Goal: Task Accomplishment & Management: Manage account settings

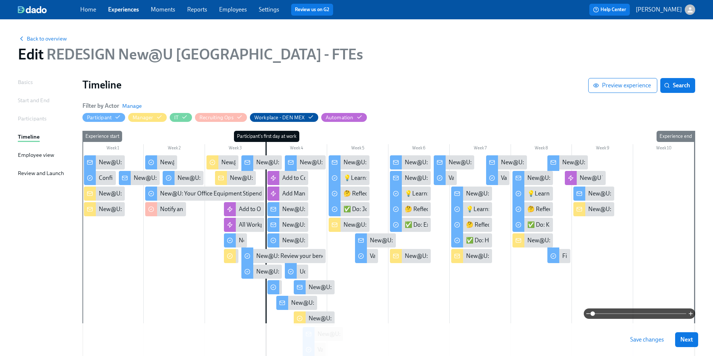
click at [127, 9] on link "Experiences" at bounding box center [123, 9] width 31 height 7
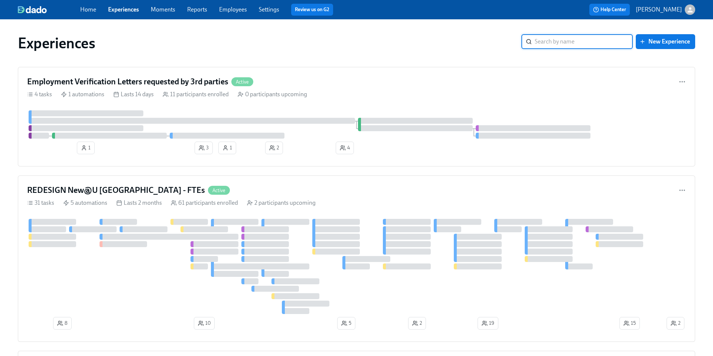
click at [550, 45] on input "search" at bounding box center [583, 41] width 98 height 15
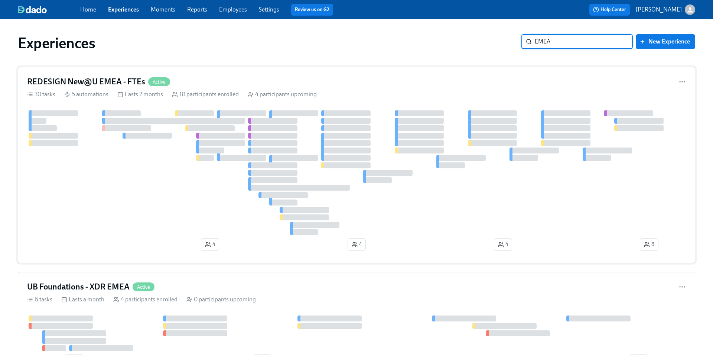
type input "EMEA"
click at [117, 81] on h4 "REDESIGN New@U EMEA - FTEs" at bounding box center [86, 81] width 118 height 11
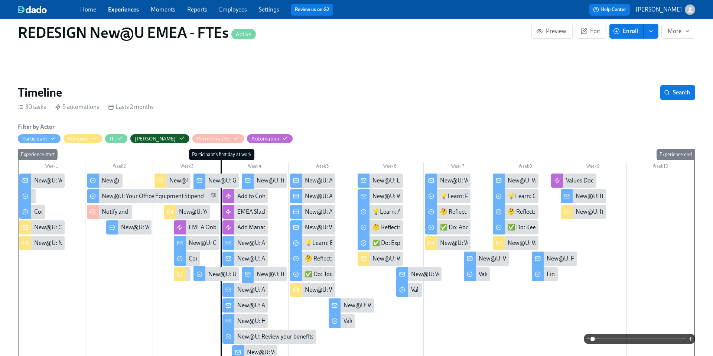
scroll to position [0, 4102]
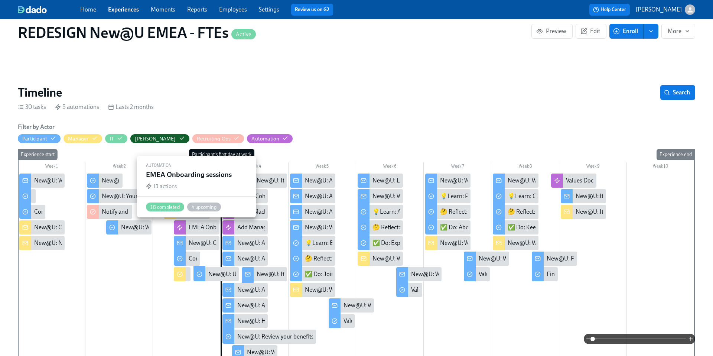
click at [202, 224] on div "EMEA Onboarding sessions" at bounding box center [224, 227] width 71 height 8
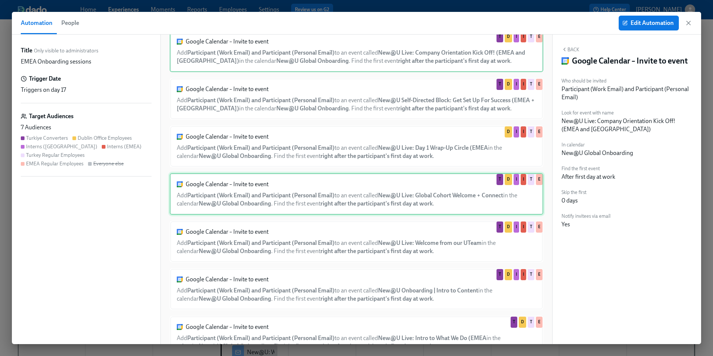
scroll to position [23, 0]
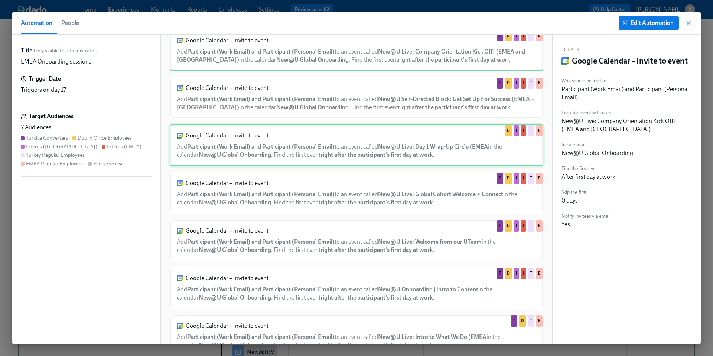
click at [323, 138] on div "Google Calendar – Invite to event Add Participant (Work Email) and Participant …" at bounding box center [356, 145] width 373 height 42
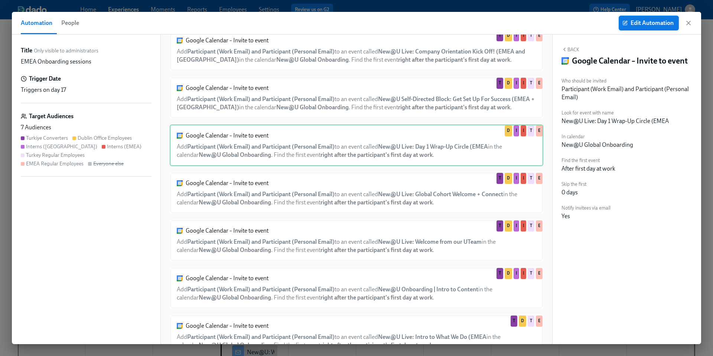
click at [632, 24] on span "Edit Automation" at bounding box center [648, 22] width 50 height 7
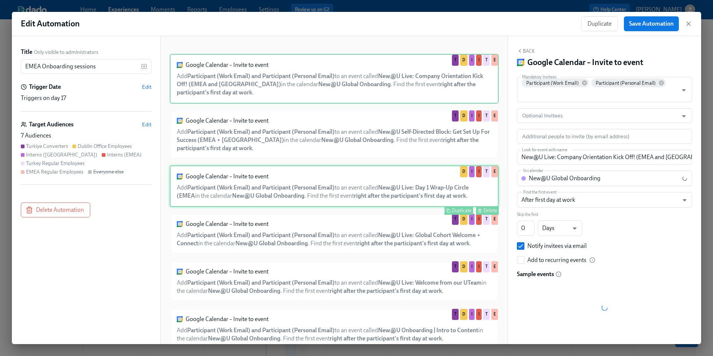
click at [362, 196] on div "Google Calendar – Invite to event Add Participant (Work Email) and Participant …" at bounding box center [334, 186] width 329 height 42
type input "New@U Live: Day 1 Wrap-Up Circle (EMEA"
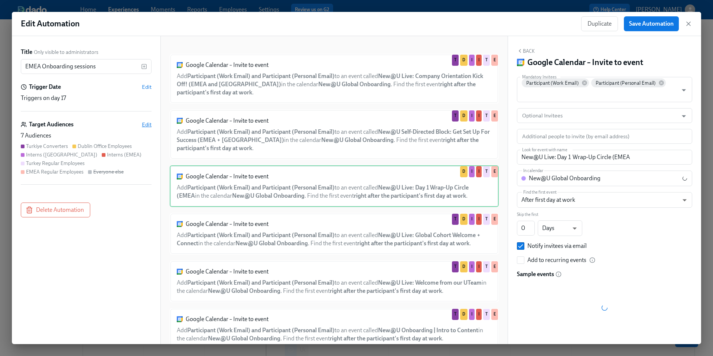
click at [146, 126] on span "Edit" at bounding box center [147, 124] width 10 height 7
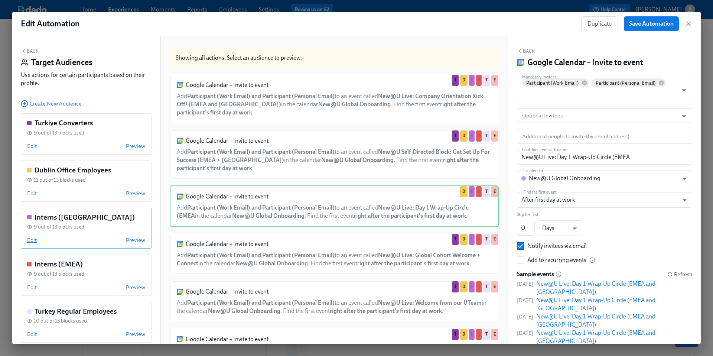
click at [32, 239] on span "Edit" at bounding box center [32, 239] width 10 height 7
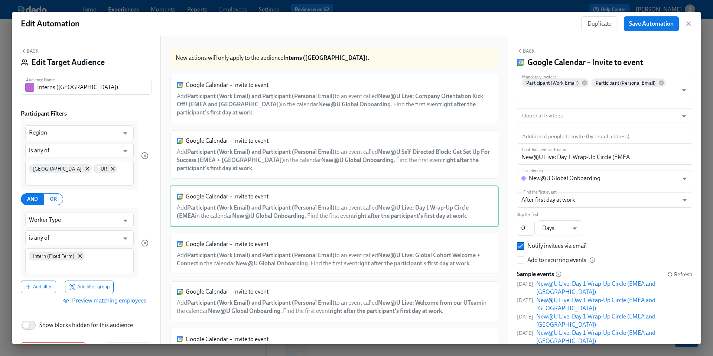
click at [35, 50] on button "Back" at bounding box center [30, 51] width 18 height 6
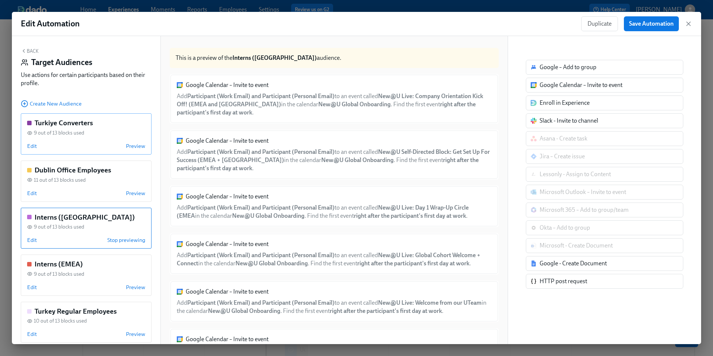
scroll to position [33, 0]
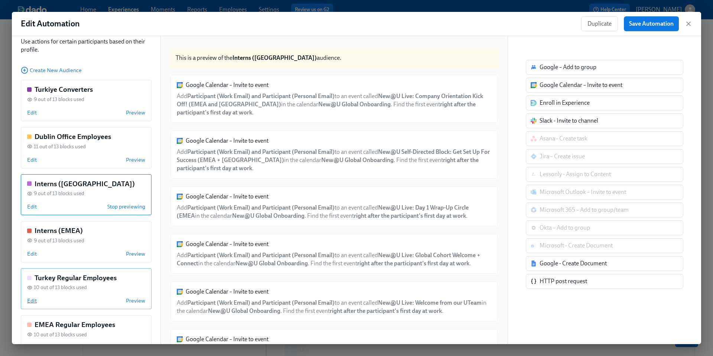
click at [35, 301] on span "Edit" at bounding box center [32, 300] width 10 height 7
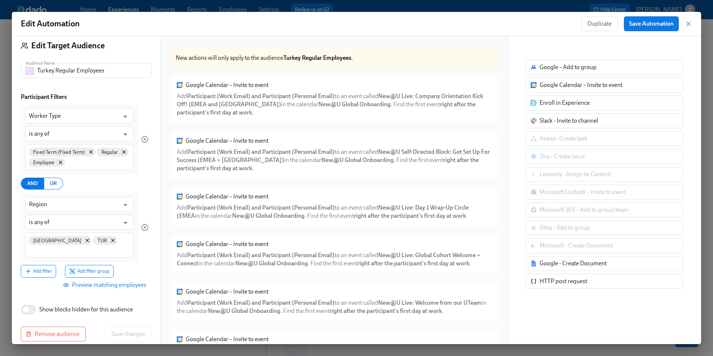
scroll to position [0, 0]
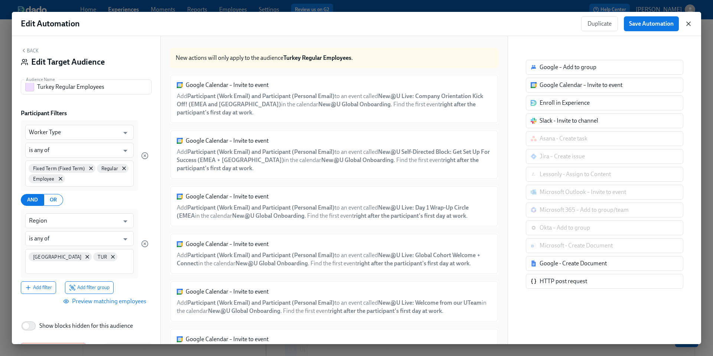
click at [687, 26] on icon "button" at bounding box center [687, 23] width 7 height 7
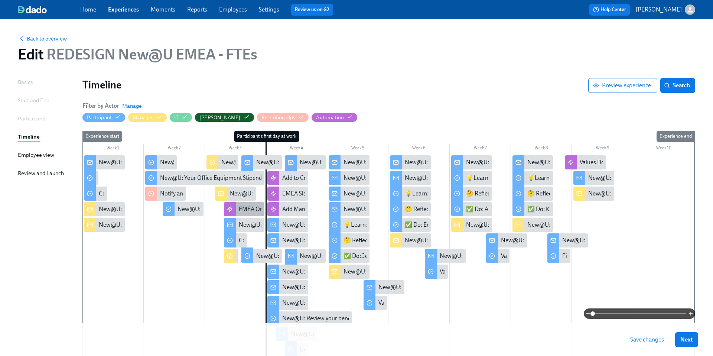
click at [246, 213] on div "EMEA Onboarding sessions" at bounding box center [244, 209] width 41 height 14
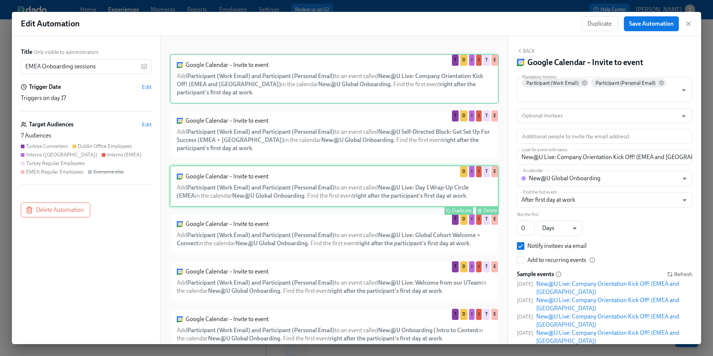
click at [344, 194] on div "Google Calendar – Invite to event Add Participant (Work Email) and Participant …" at bounding box center [334, 186] width 329 height 42
type input "New@U Live: Day 1 Wrap-Up Circle (EMEA"
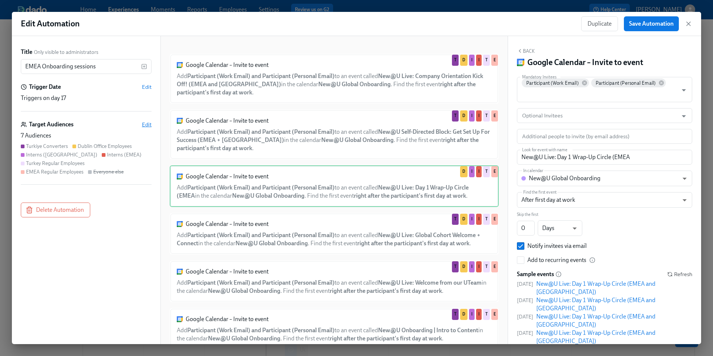
click at [144, 125] on span "Edit" at bounding box center [147, 124] width 10 height 7
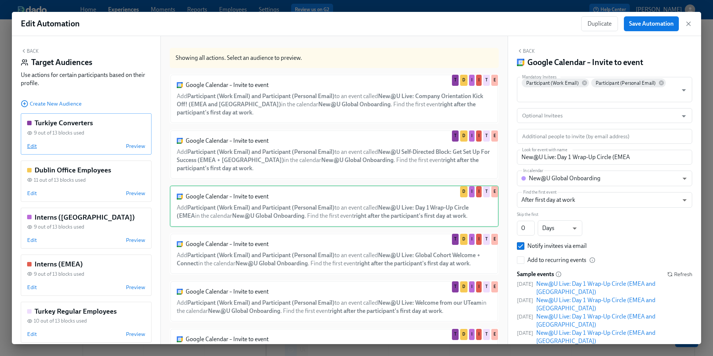
click at [31, 144] on span "Edit" at bounding box center [32, 145] width 10 height 7
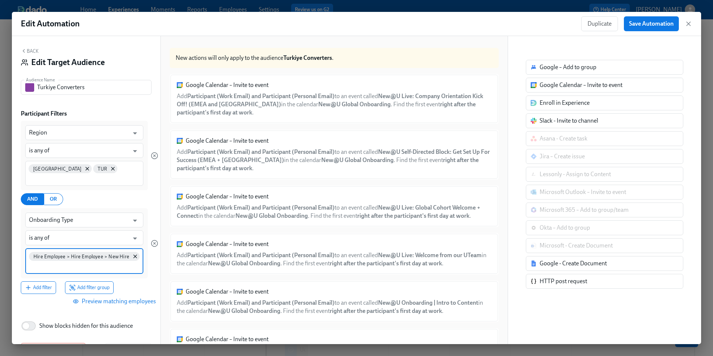
click at [45, 262] on input at bounding box center [84, 266] width 111 height 8
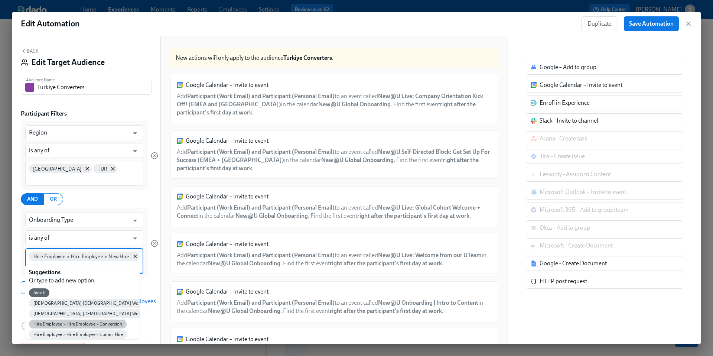
click at [52, 323] on span "Hire Employee > Hire Employee > Conversion" at bounding box center [78, 324] width 98 height 6
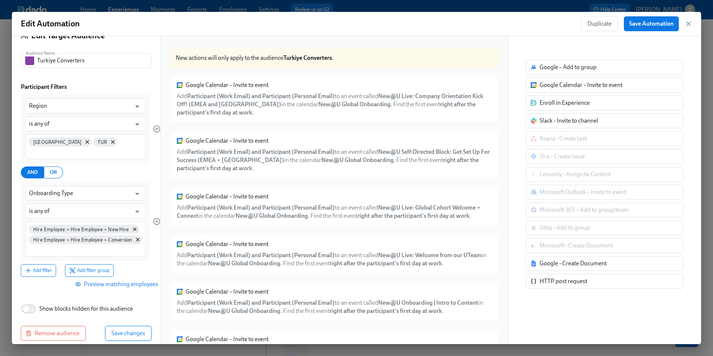
scroll to position [26, 0]
click at [118, 330] on span "Save changes" at bounding box center [128, 333] width 34 height 7
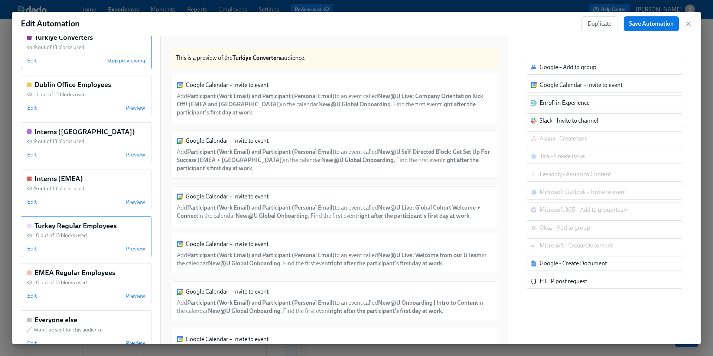
scroll to position [105, 0]
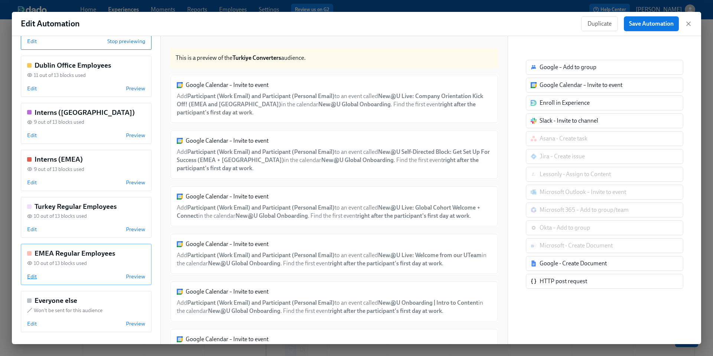
click at [30, 276] on span "Edit" at bounding box center [32, 275] width 10 height 7
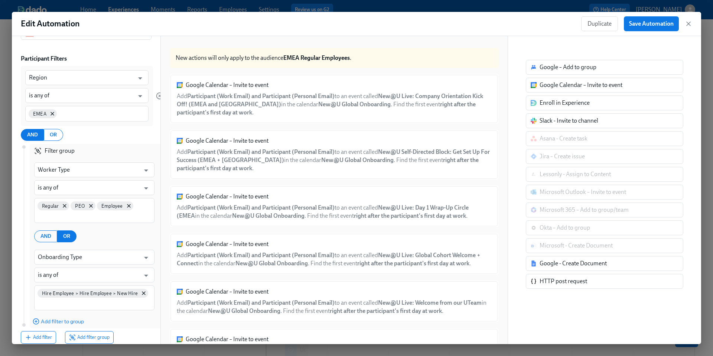
scroll to position [0, 0]
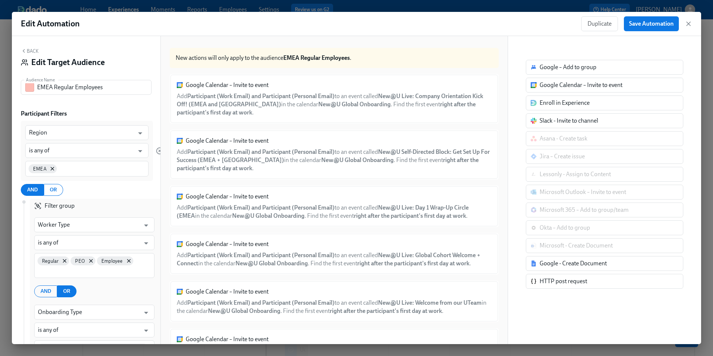
click at [30, 51] on button "Back" at bounding box center [30, 51] width 18 height 6
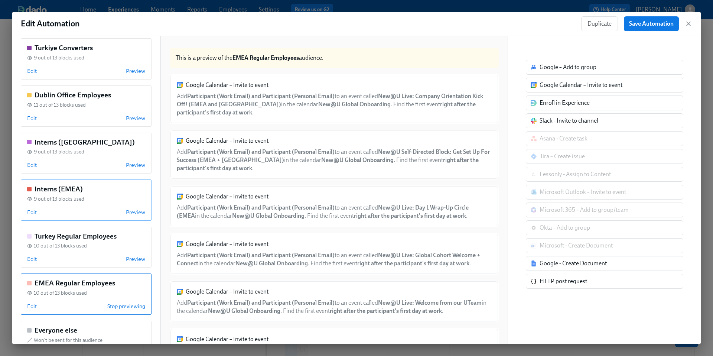
scroll to position [69, 0]
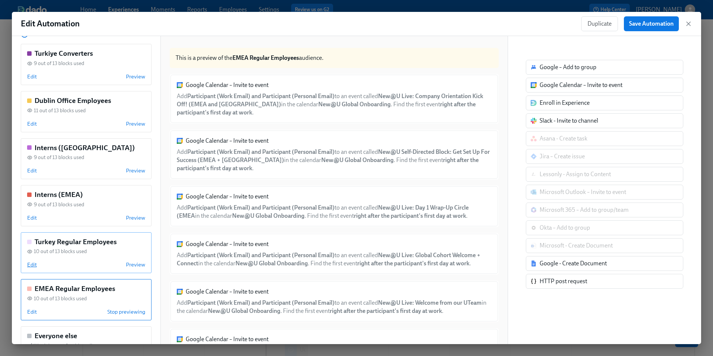
click at [32, 266] on span "Edit" at bounding box center [32, 264] width 10 height 7
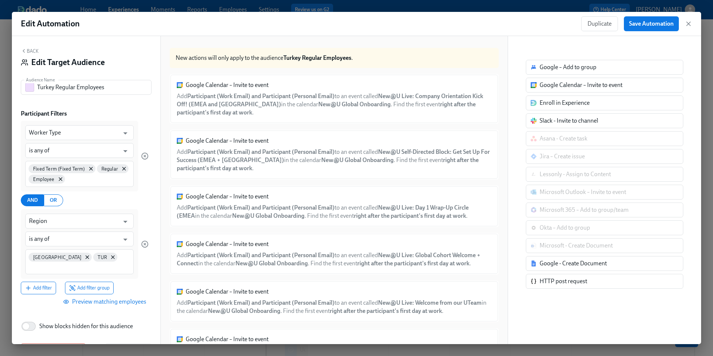
click at [35, 50] on button "Back" at bounding box center [30, 51] width 18 height 6
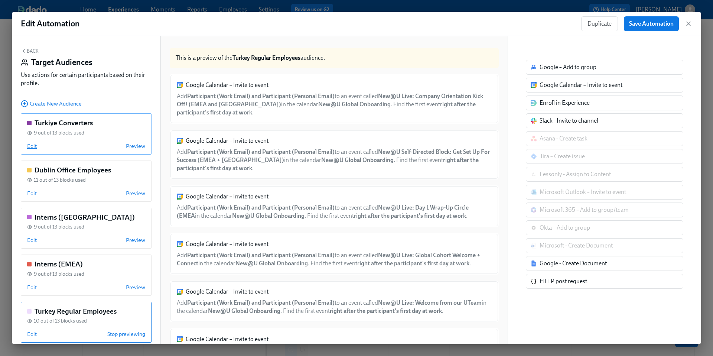
click at [33, 145] on span "Edit" at bounding box center [32, 145] width 10 height 7
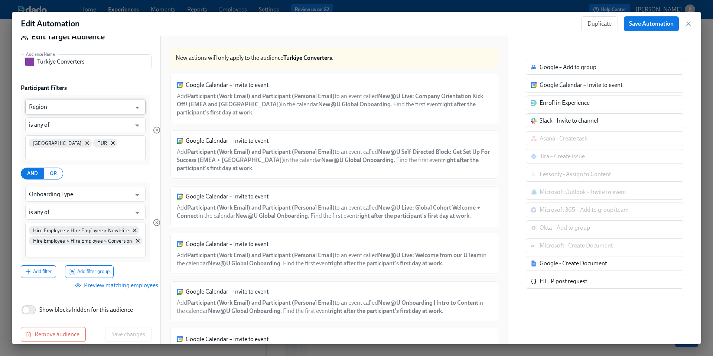
scroll to position [0, 0]
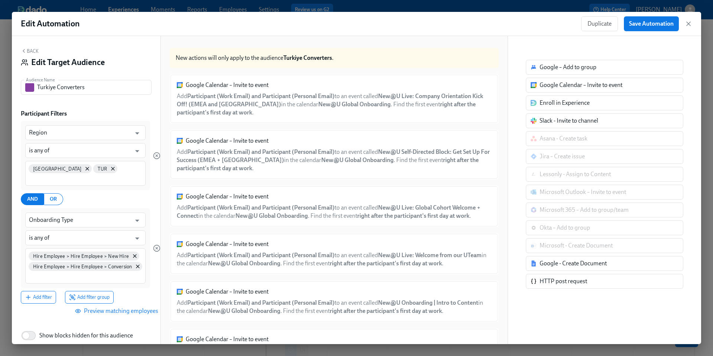
click at [31, 52] on button "Back" at bounding box center [30, 51] width 18 height 6
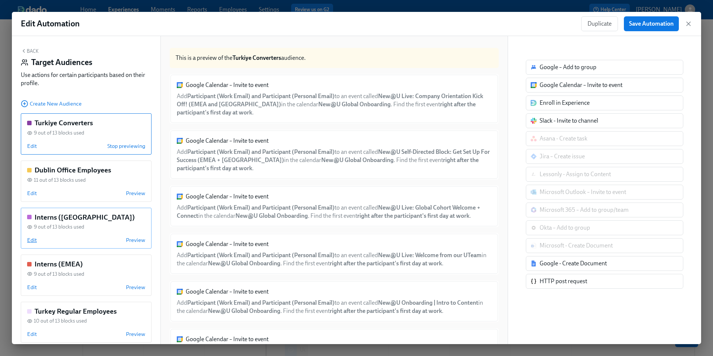
click at [34, 238] on span "Edit" at bounding box center [32, 239] width 10 height 7
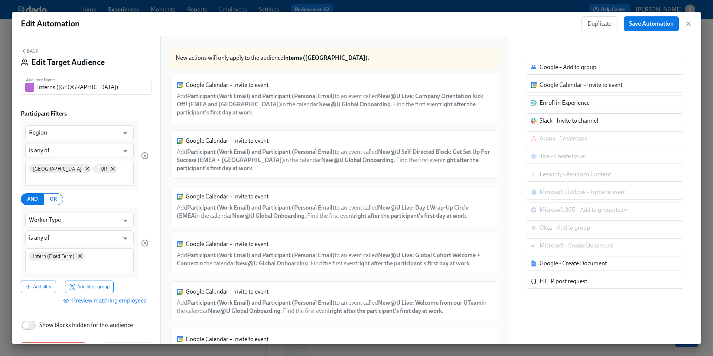
click at [28, 50] on button "Back" at bounding box center [30, 51] width 18 height 6
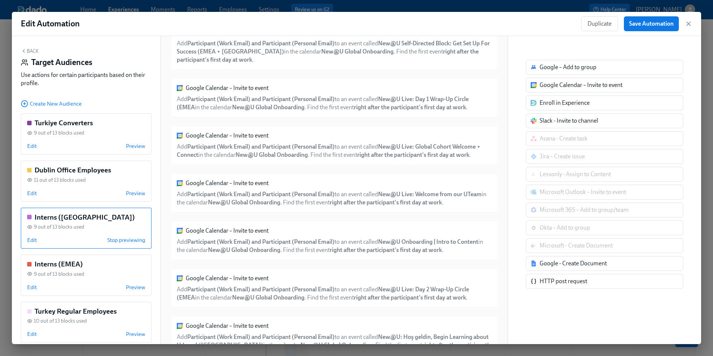
scroll to position [103, 0]
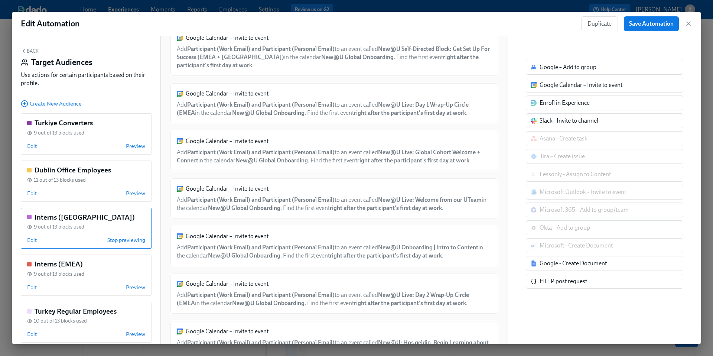
click at [32, 49] on button "Back" at bounding box center [30, 51] width 18 height 6
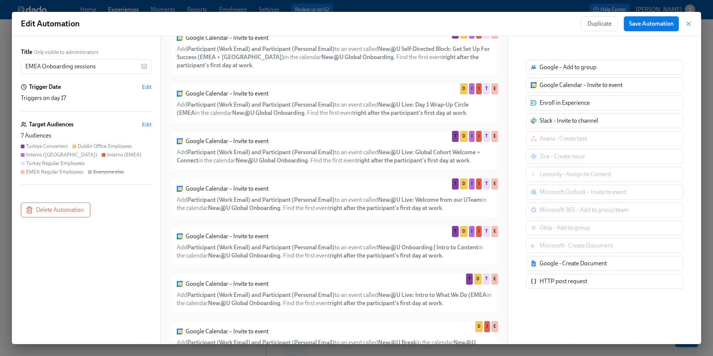
click at [637, 25] on span "Save Automation" at bounding box center [651, 23] width 45 height 7
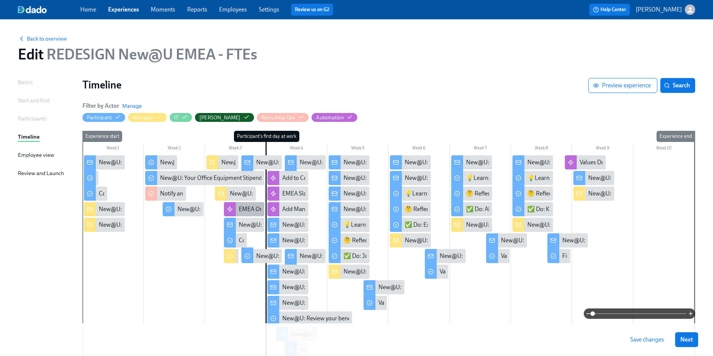
click at [247, 205] on div "EMEA Onboarding sessions" at bounding box center [274, 209] width 71 height 8
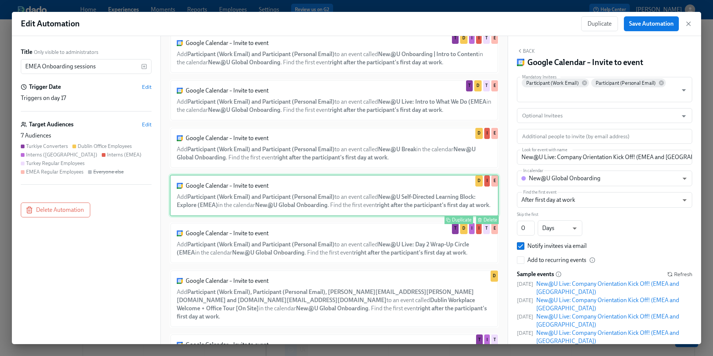
scroll to position [285, 0]
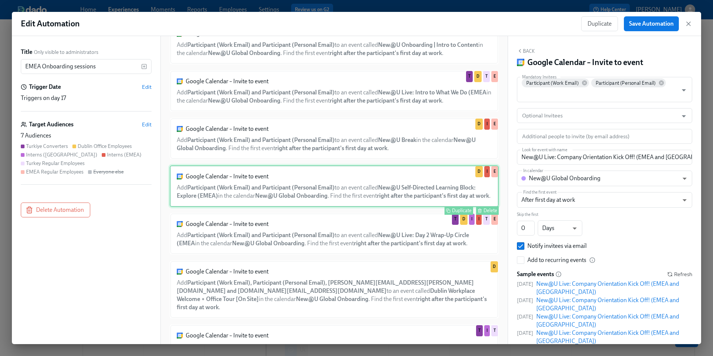
click at [327, 200] on div "Google Calendar – Invite to event Add Participant (Work Email) and Participant …" at bounding box center [334, 186] width 329 height 42
type input "New@U Self-Directed Learning Block: Explore (EMEA)"
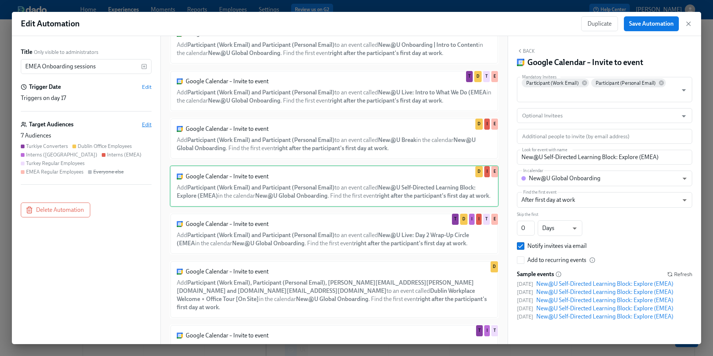
click at [148, 125] on span "Edit" at bounding box center [147, 124] width 10 height 7
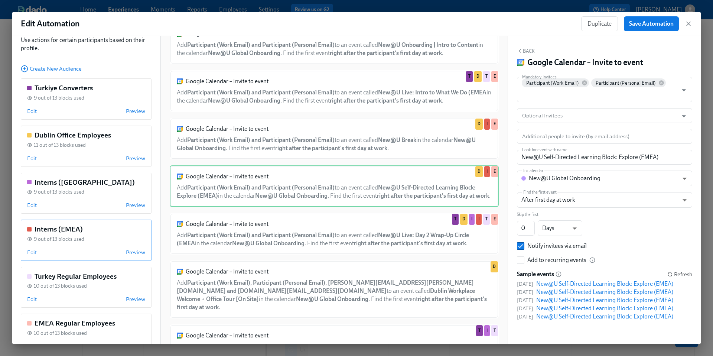
scroll to position [35, 0]
click at [33, 298] on span "Edit" at bounding box center [32, 298] width 10 height 7
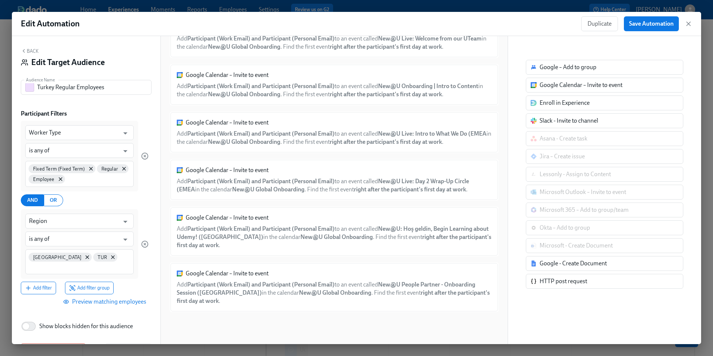
scroll to position [17, 0]
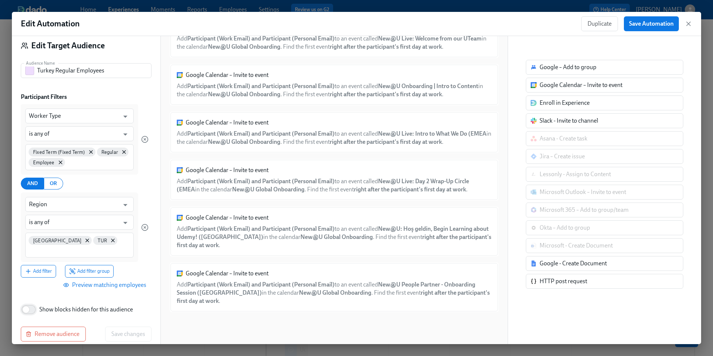
click at [28, 301] on input "Show blocks hidden for this audience" at bounding box center [25, 309] width 49 height 16
checkbox input "true"
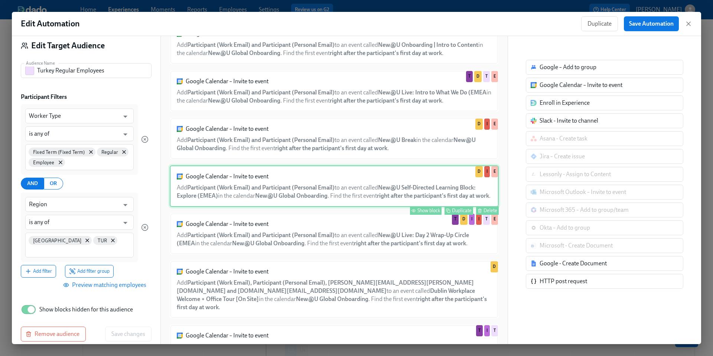
click at [364, 196] on div "Google Calendar – Invite to event Add Participant (Work Email) and Participant …" at bounding box center [334, 186] width 329 height 42
click at [431, 213] on div "Show block" at bounding box center [428, 210] width 23 height 6
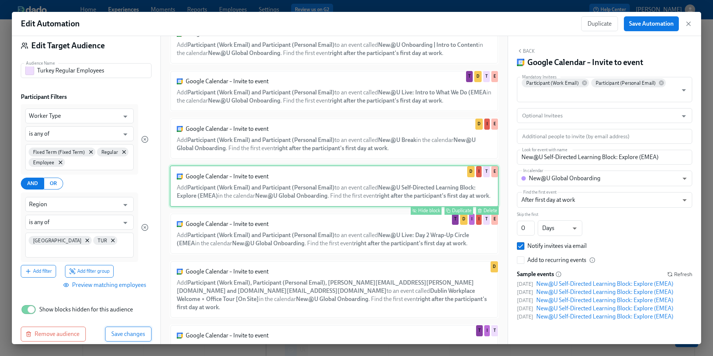
click at [124, 330] on span "Save changes" at bounding box center [128, 333] width 34 height 7
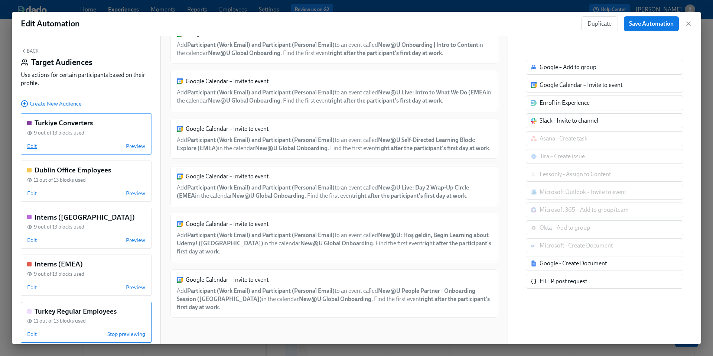
click at [33, 144] on span "Edit" at bounding box center [32, 145] width 10 height 7
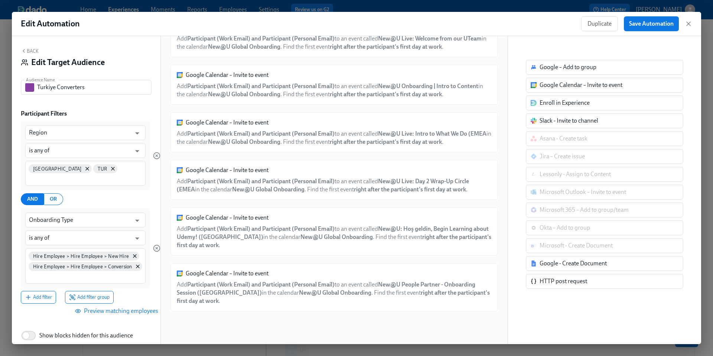
scroll to position [216, 0]
click at [24, 327] on input "Show blocks hidden for this audience" at bounding box center [25, 335] width 49 height 16
checkbox input "true"
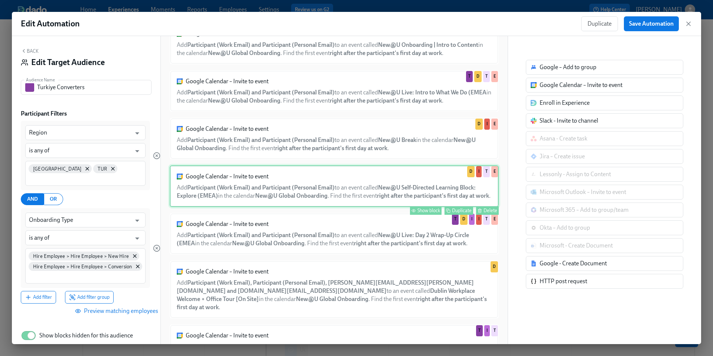
click at [425, 213] on div "Show block" at bounding box center [428, 210] width 23 height 6
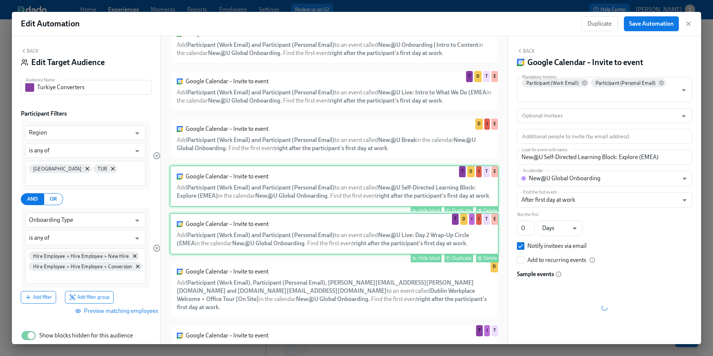
click at [431, 261] on div "Hide block" at bounding box center [429, 258] width 22 height 6
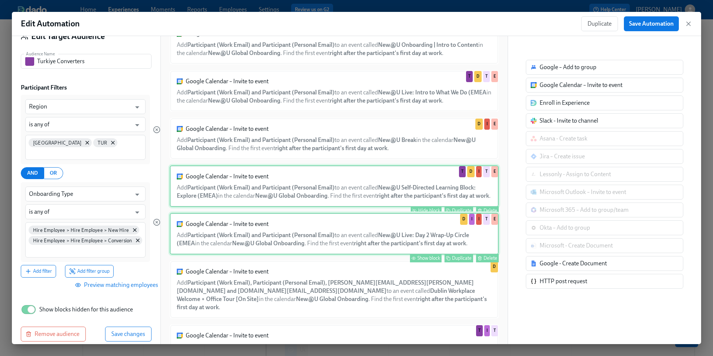
scroll to position [24, 0]
click at [127, 332] on span "Save changes" at bounding box center [128, 335] width 34 height 7
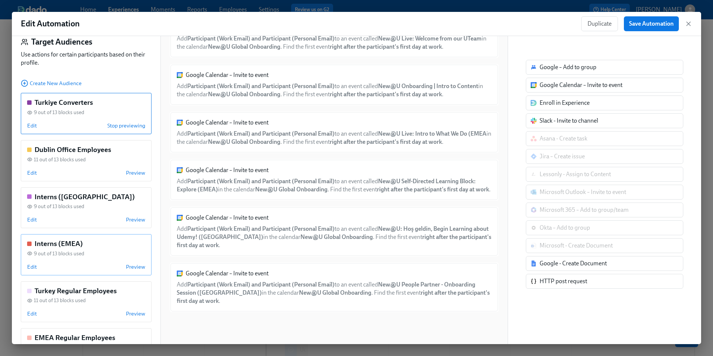
scroll to position [44, 0]
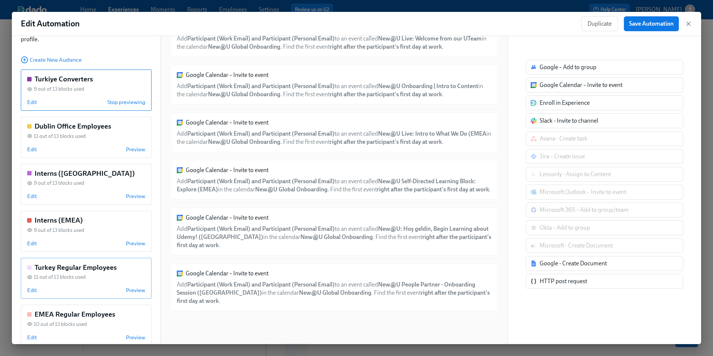
click at [85, 275] on div "11 out of 13 blocks used" at bounding box center [86, 276] width 118 height 7
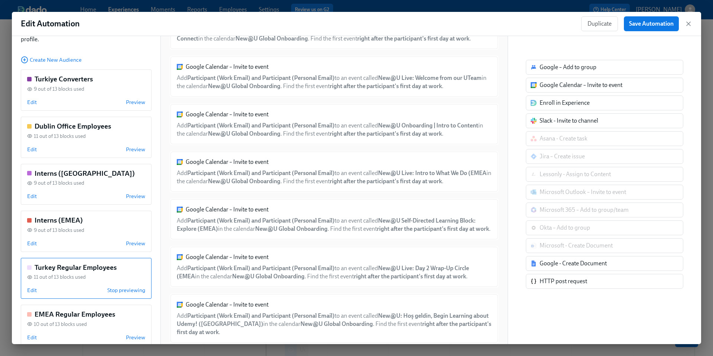
scroll to position [305, 0]
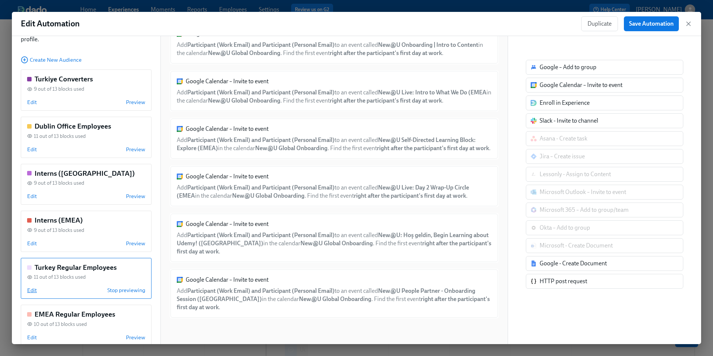
click at [32, 291] on span "Edit" at bounding box center [32, 289] width 10 height 7
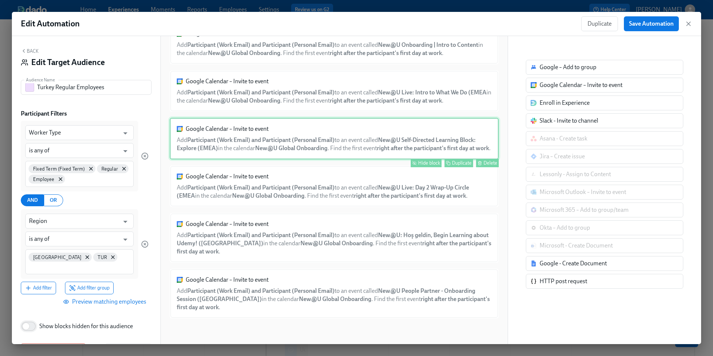
click at [30, 318] on input "Show blocks hidden for this audience" at bounding box center [25, 326] width 49 height 16
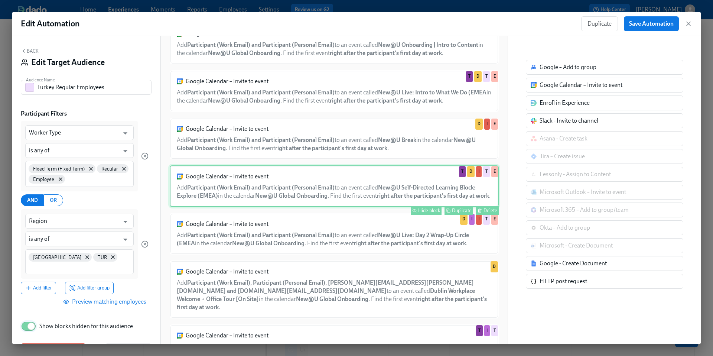
click at [33, 318] on input "Show blocks hidden for this audience" at bounding box center [31, 326] width 49 height 16
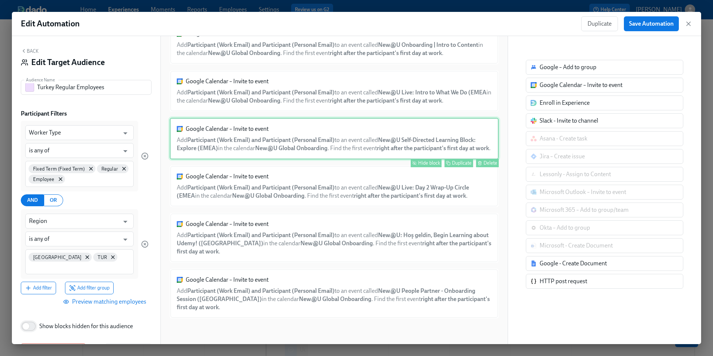
click at [26, 318] on input "Show blocks hidden for this audience" at bounding box center [25, 326] width 49 height 16
checkbox input "true"
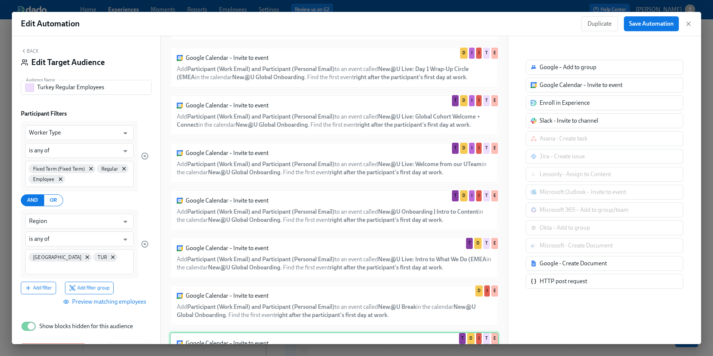
scroll to position [78, 0]
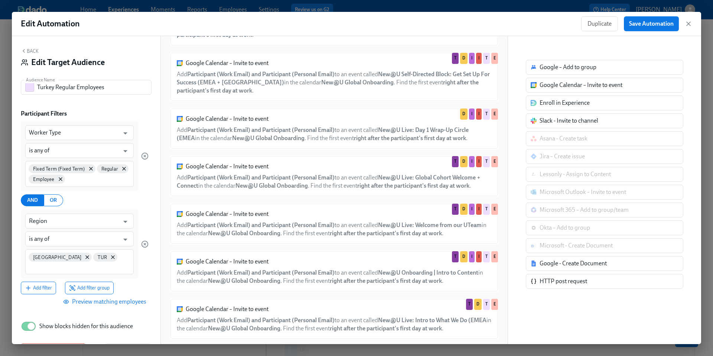
click at [29, 50] on button "Back" at bounding box center [30, 51] width 18 height 6
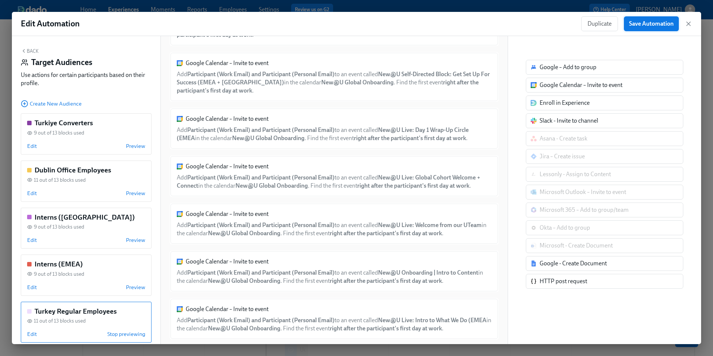
click at [654, 24] on span "Save Automation" at bounding box center [651, 23] width 45 height 7
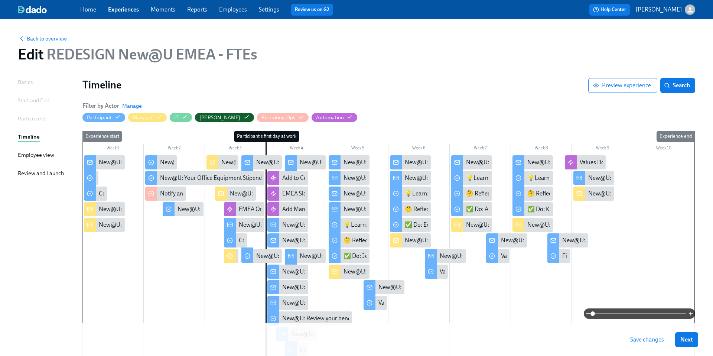
click at [658, 343] on span "Save changes" at bounding box center [647, 338] width 34 height 7
click at [252, 209] on div "EMEA Onboarding sessions" at bounding box center [274, 209] width 71 height 8
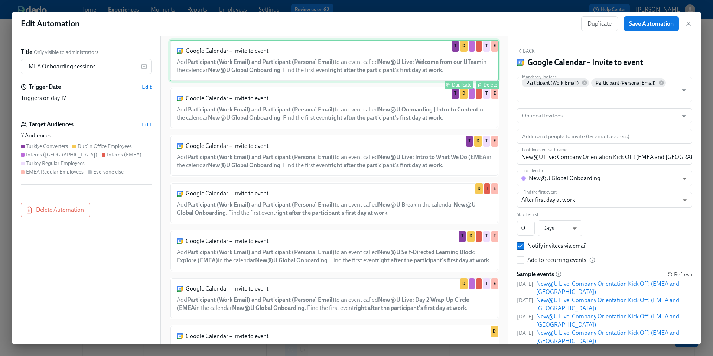
scroll to position [221, 0]
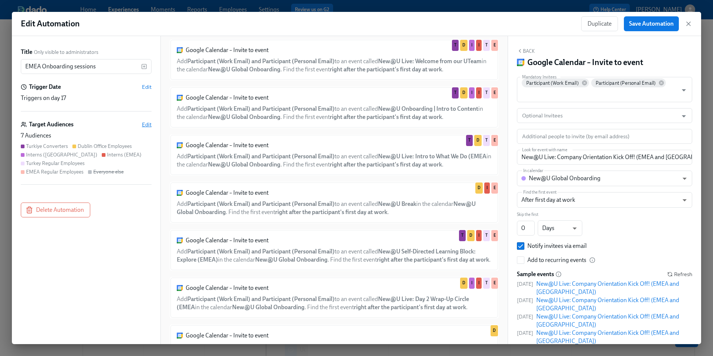
click at [149, 124] on span "Edit" at bounding box center [147, 124] width 10 height 7
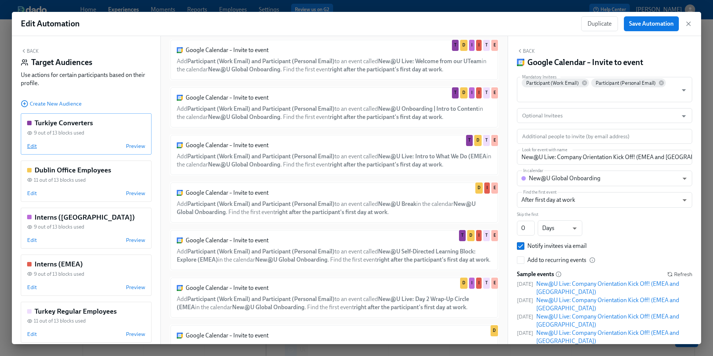
click at [30, 146] on span "Edit" at bounding box center [32, 145] width 10 height 7
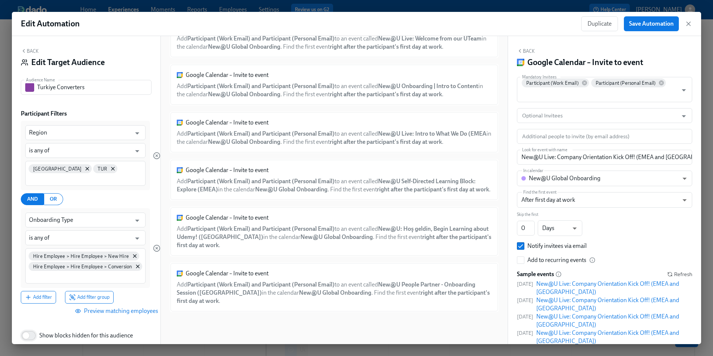
click at [25, 328] on input "Show blocks hidden for this audience" at bounding box center [25, 335] width 49 height 16
checkbox input "true"
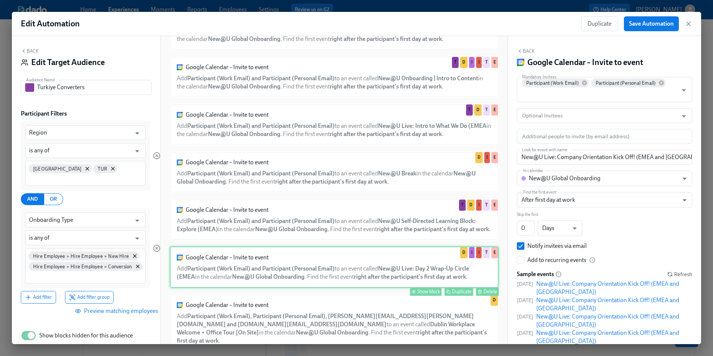
scroll to position [275, 0]
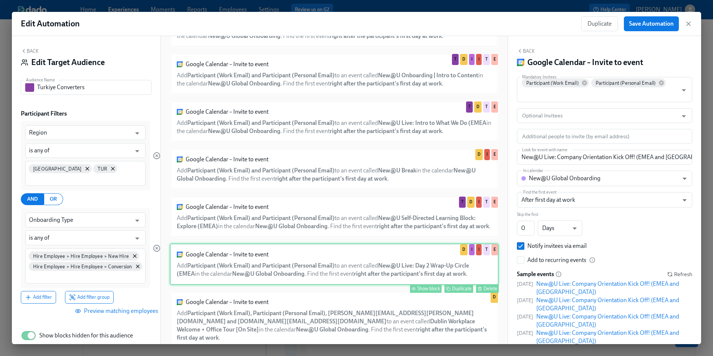
click at [433, 291] on div "Show block" at bounding box center [428, 288] width 23 height 6
type input "New@U Live: Day 2 Wrap-Up Circle (EMEA"
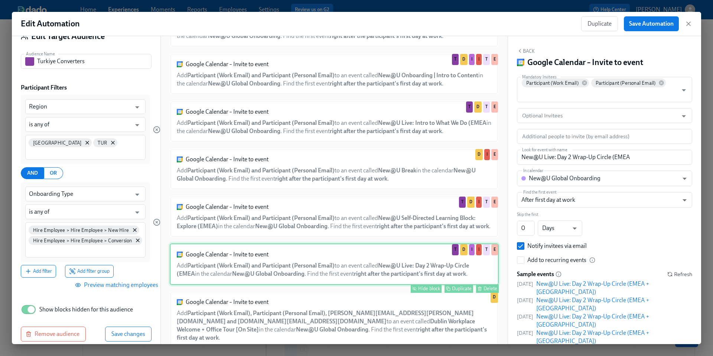
scroll to position [26, 0]
click at [134, 330] on span "Save changes" at bounding box center [128, 333] width 34 height 7
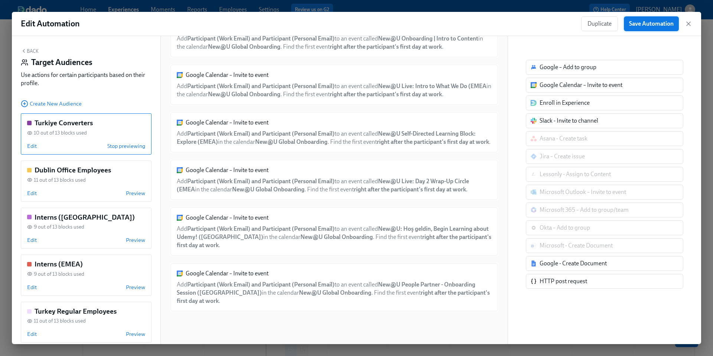
click at [639, 25] on span "Save Automation" at bounding box center [651, 23] width 45 height 7
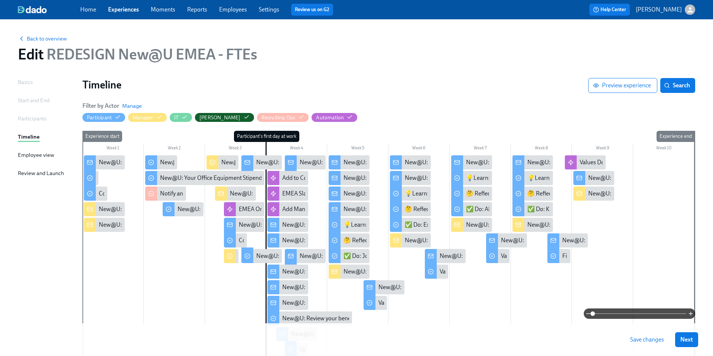
click at [641, 340] on span "Save changes" at bounding box center [647, 338] width 34 height 7
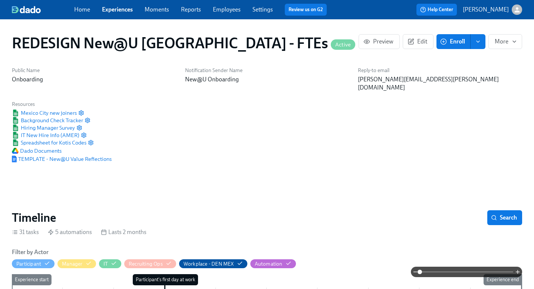
scroll to position [0, 9989]
